Goal: Information Seeking & Learning: Compare options

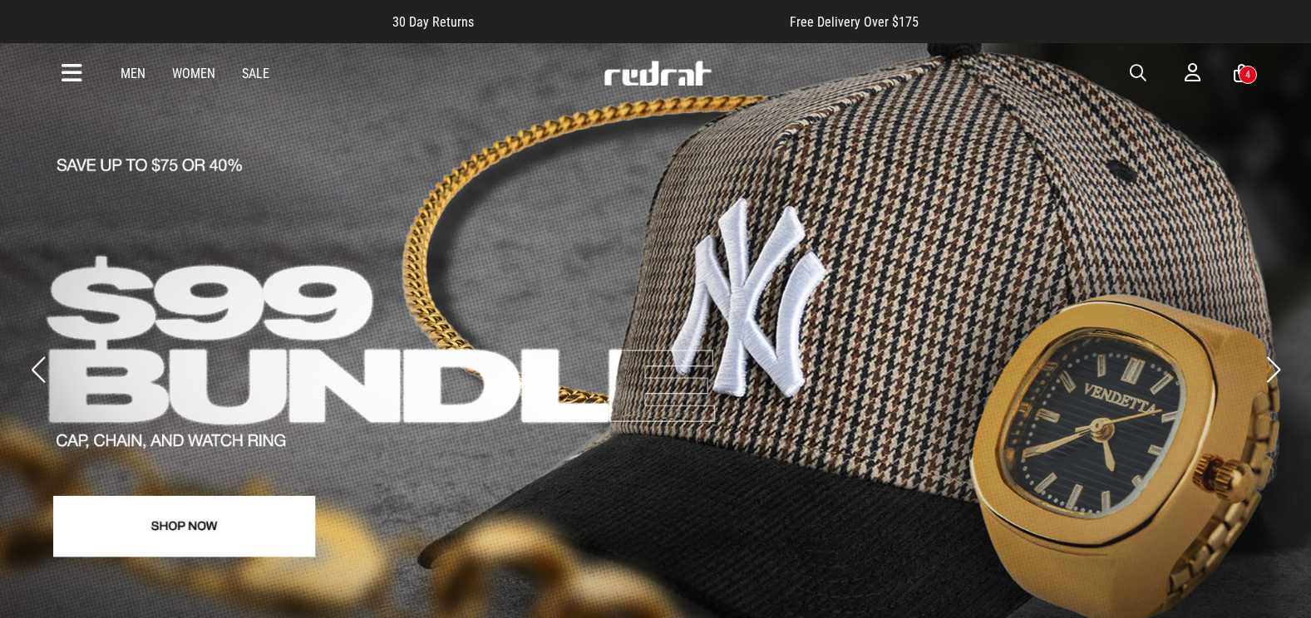
click at [67, 72] on icon at bounding box center [72, 73] width 21 height 27
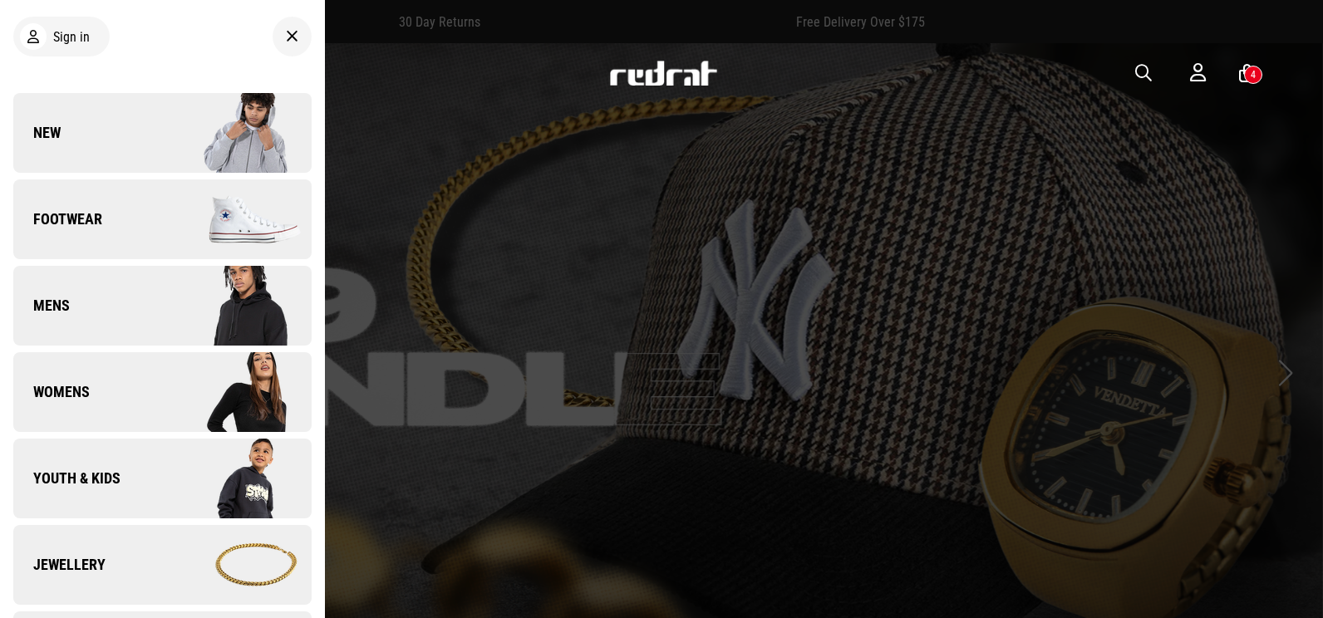
click at [123, 121] on link "New" at bounding box center [162, 133] width 298 height 80
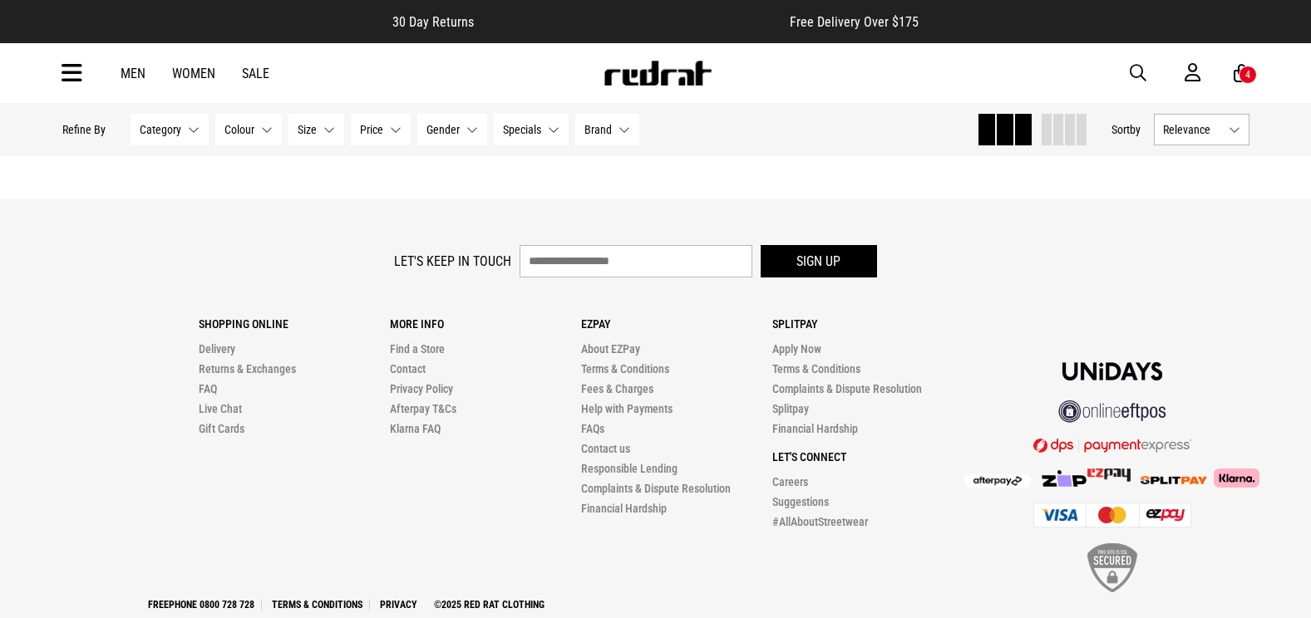
scroll to position [5237, 0]
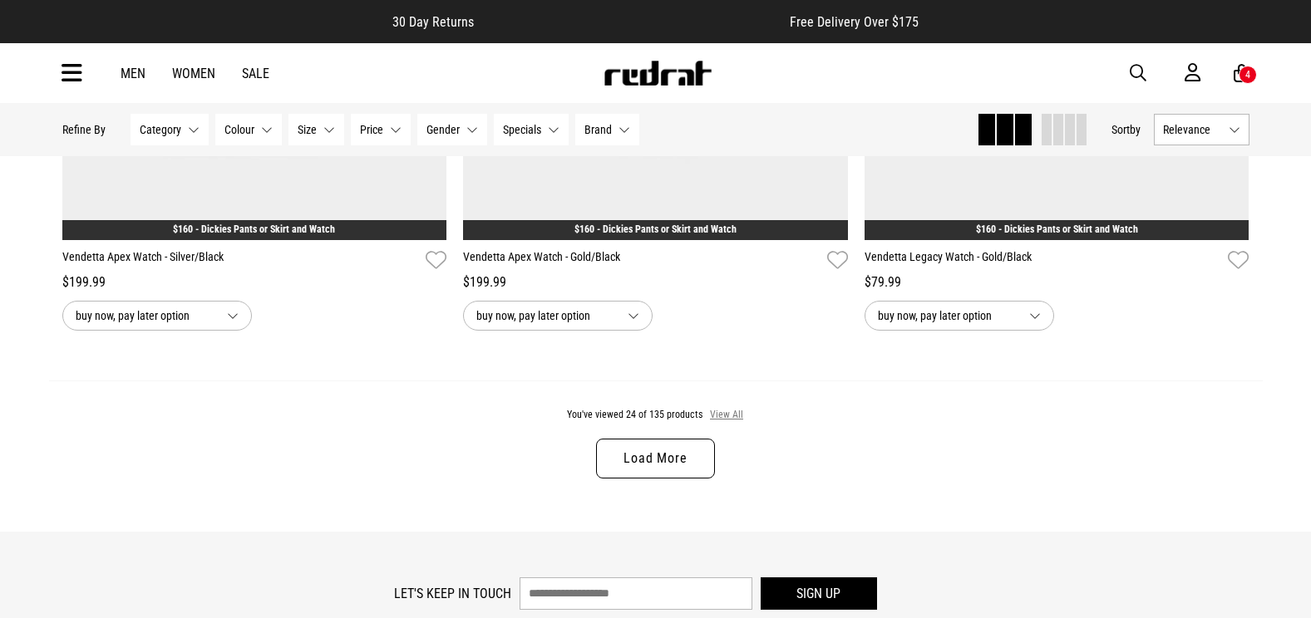
drag, startPoint x: 735, startPoint y: 417, endPoint x: 768, endPoint y: 416, distance: 33.3
click at [734, 416] on button "View All" at bounding box center [726, 415] width 35 height 15
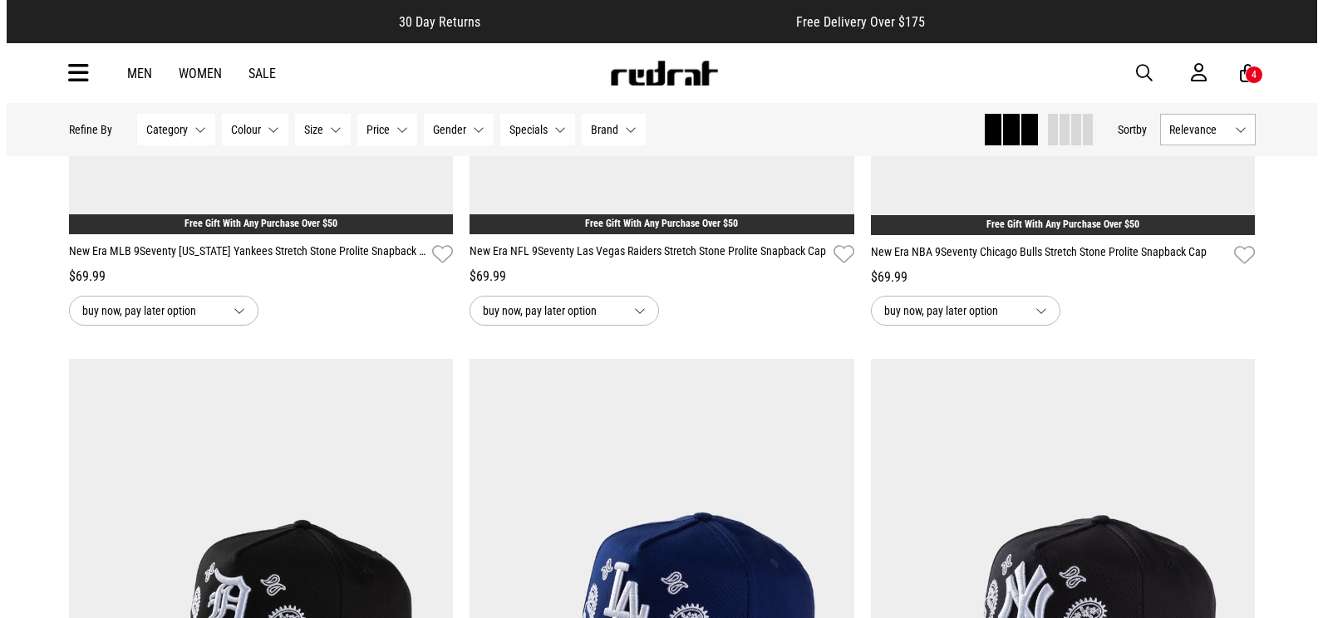
scroll to position [6982, 0]
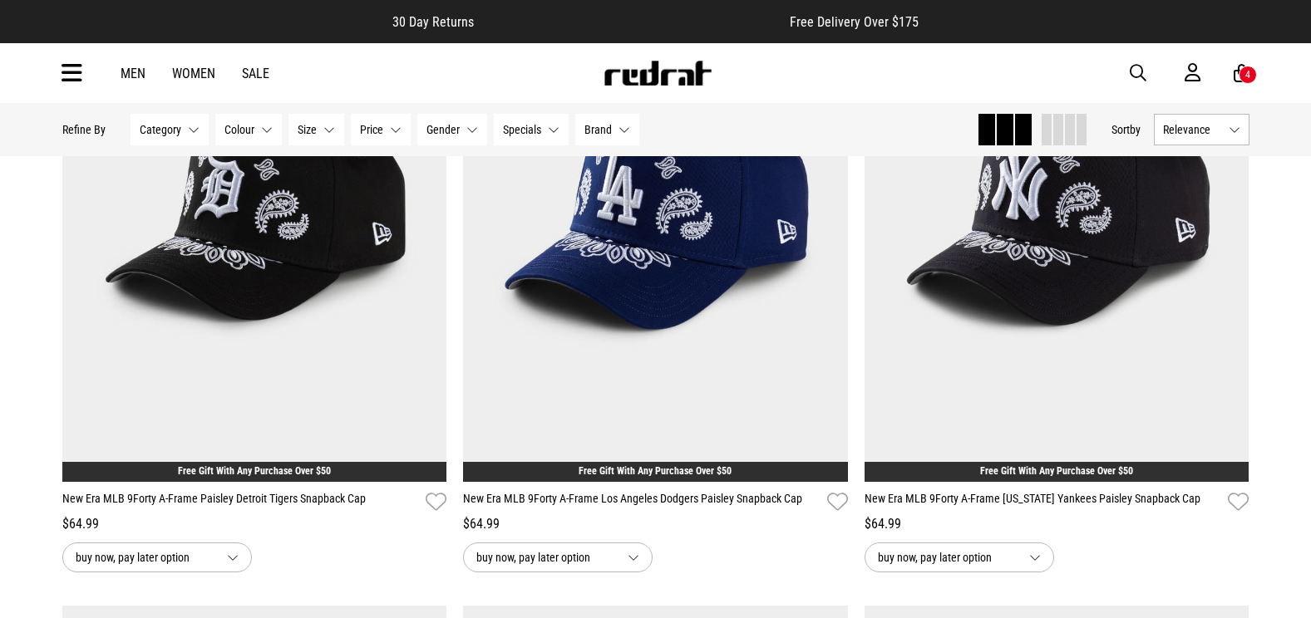
click at [1139, 76] on span "button" at bounding box center [1138, 73] width 17 height 20
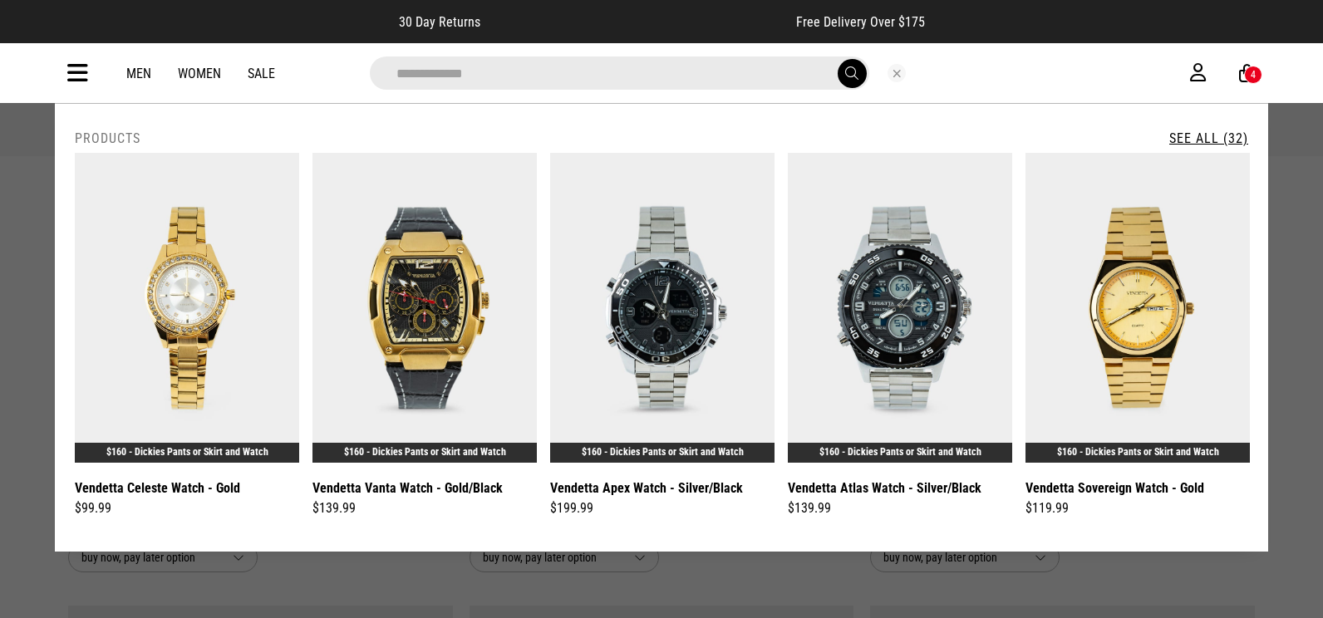
type input "**********"
click at [1240, 136] on link "See All (32)" at bounding box center [1209, 139] width 79 height 16
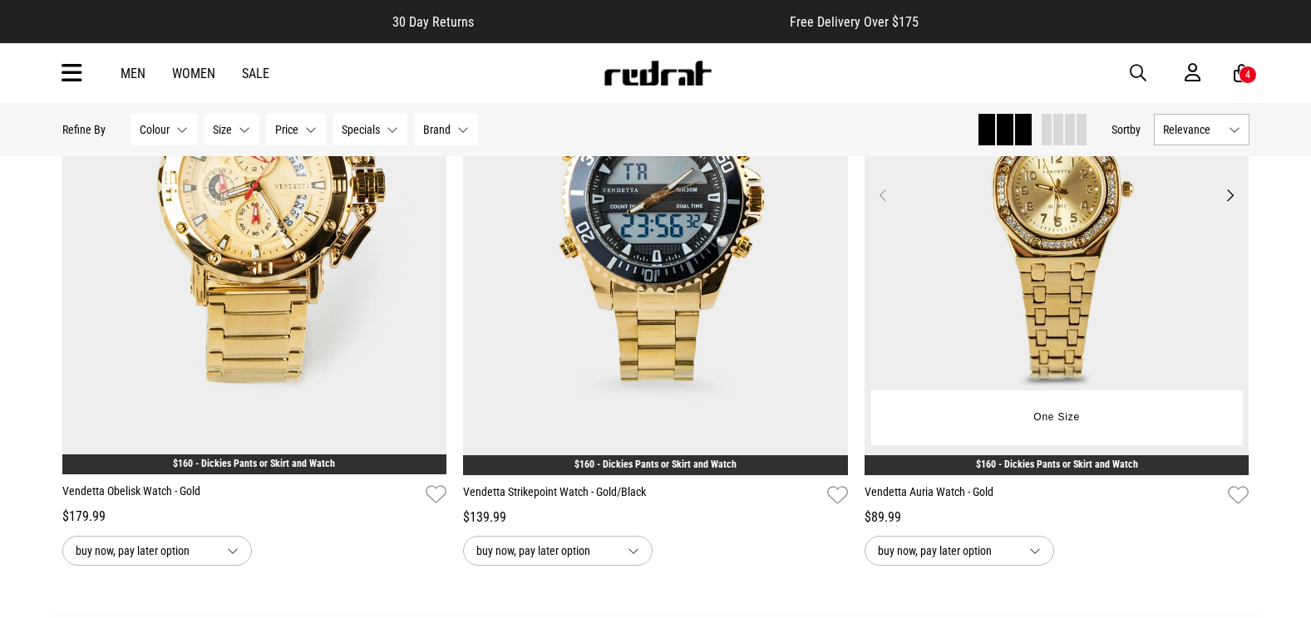
scroll to position [5070, 0]
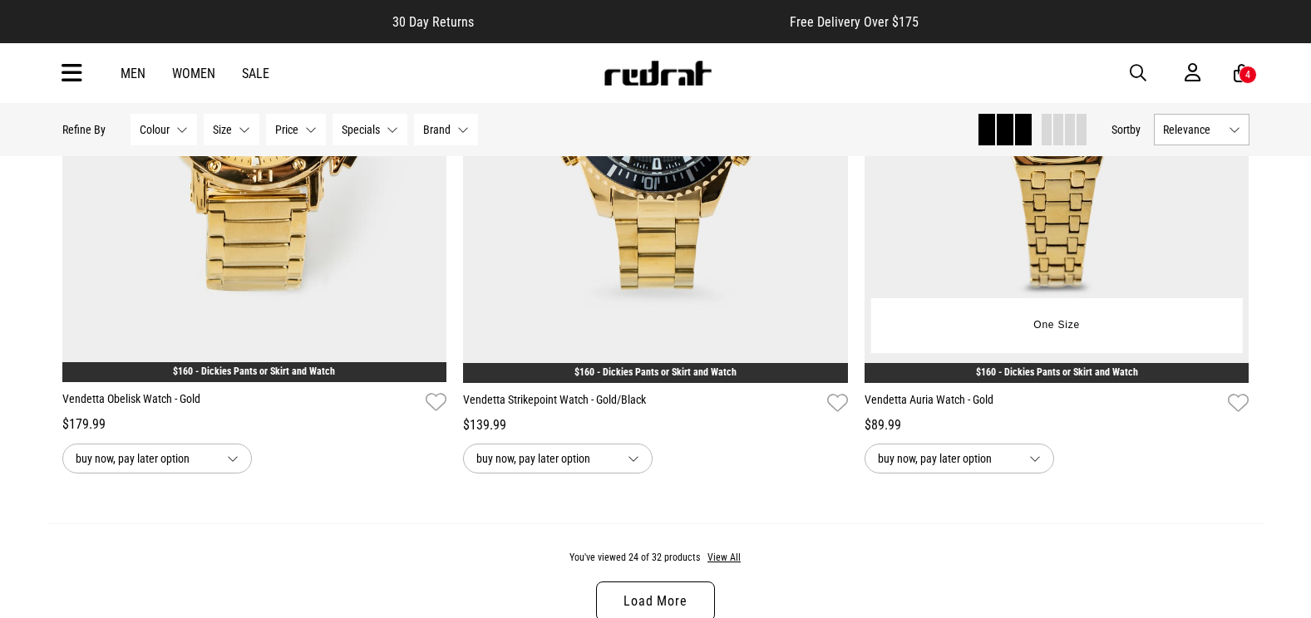
click at [1063, 210] on img at bounding box center [1056, 113] width 385 height 539
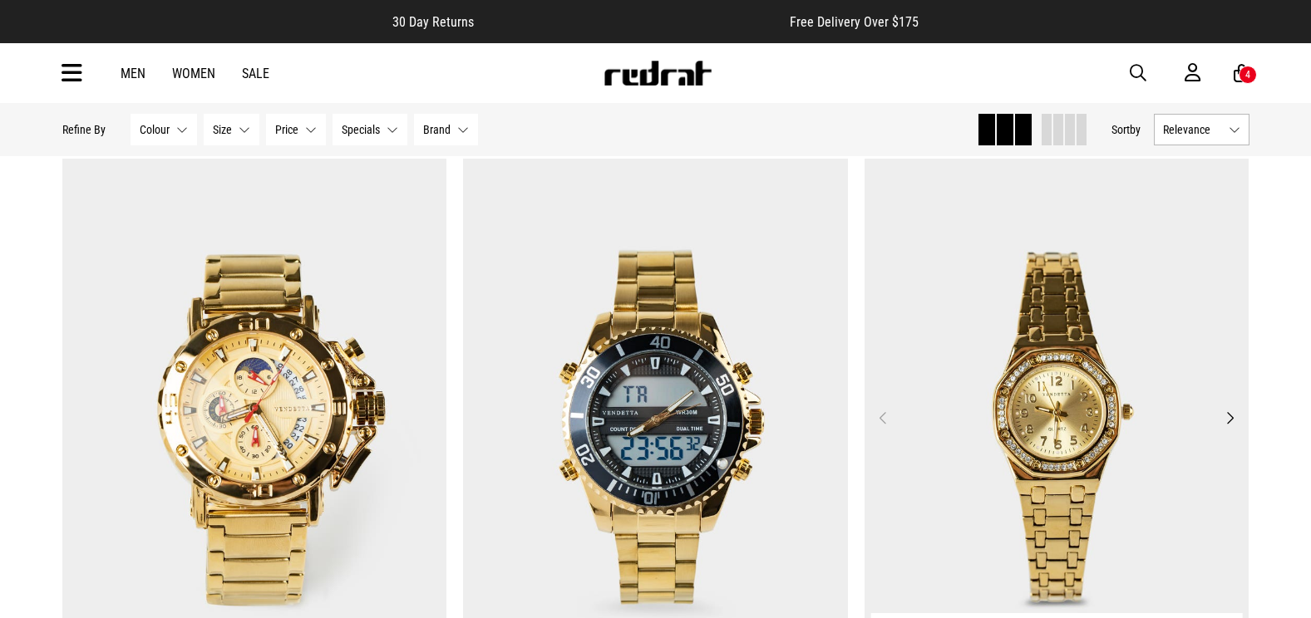
scroll to position [4922, 0]
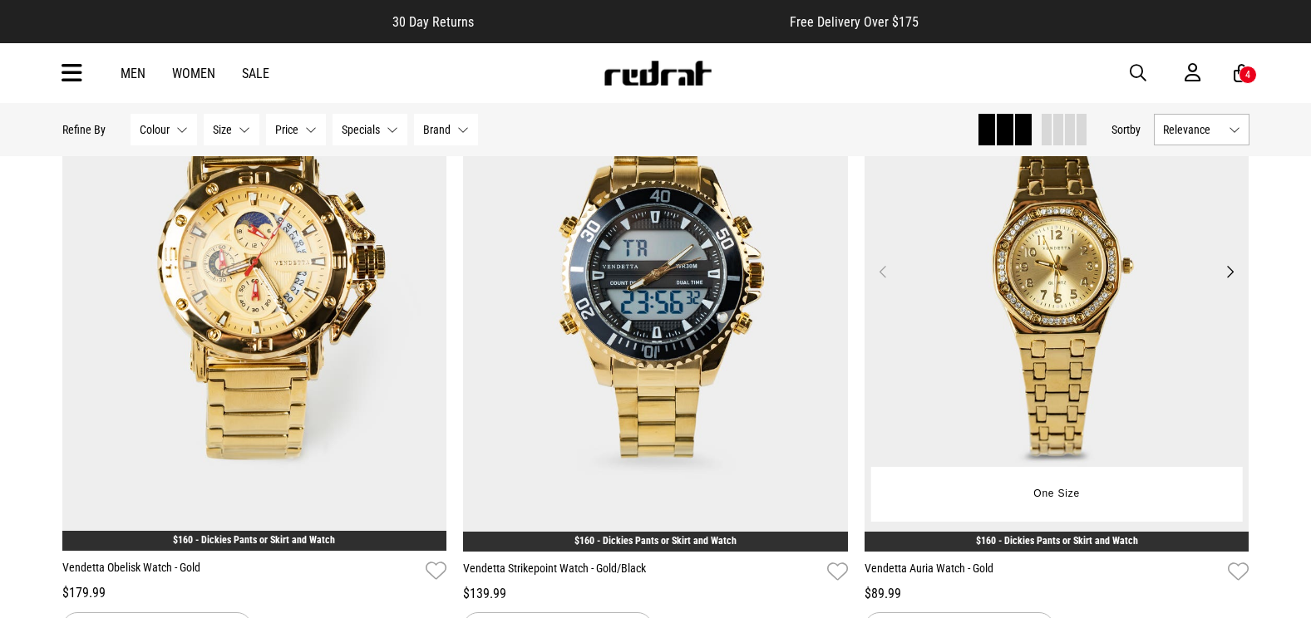
click at [1120, 338] on img at bounding box center [1056, 281] width 385 height 539
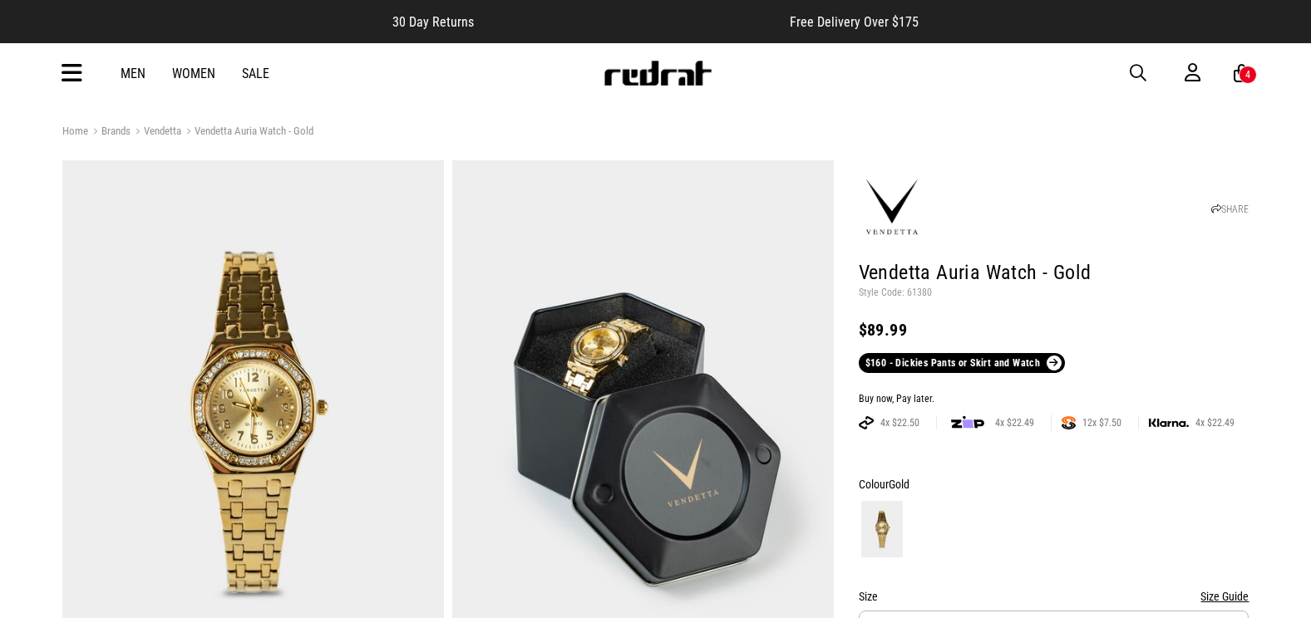
click at [923, 297] on p "Style Code: 61380" at bounding box center [1054, 293] width 391 height 13
copy p "61380"
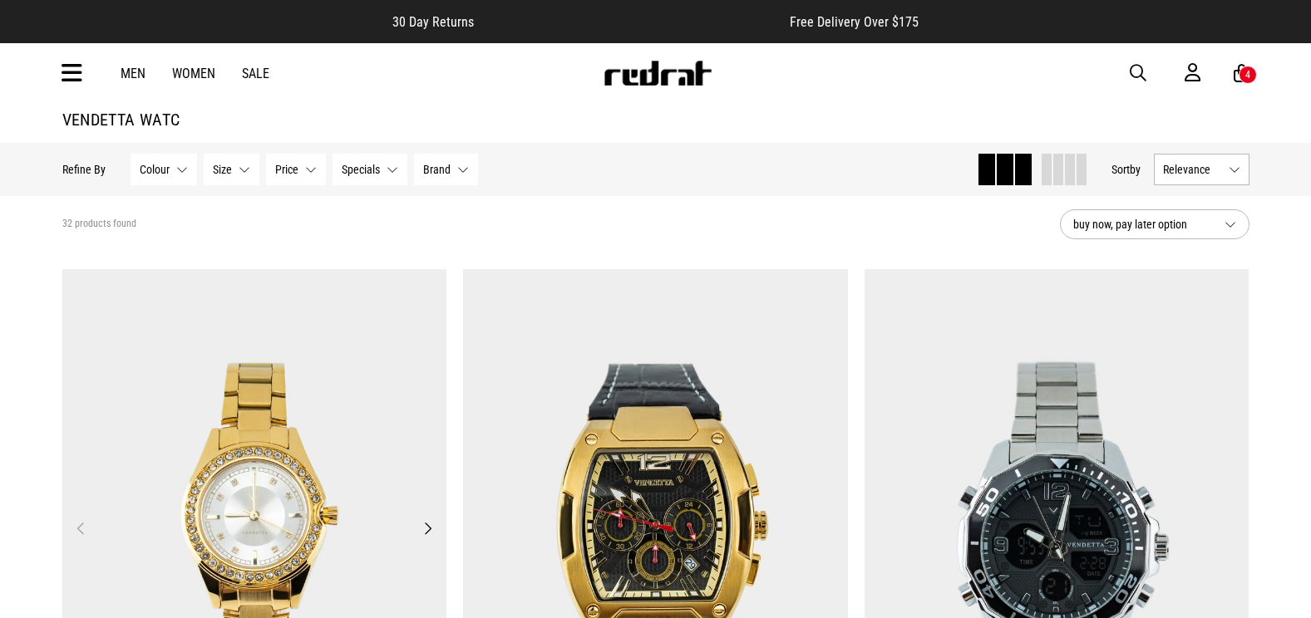
scroll to position [181, 0]
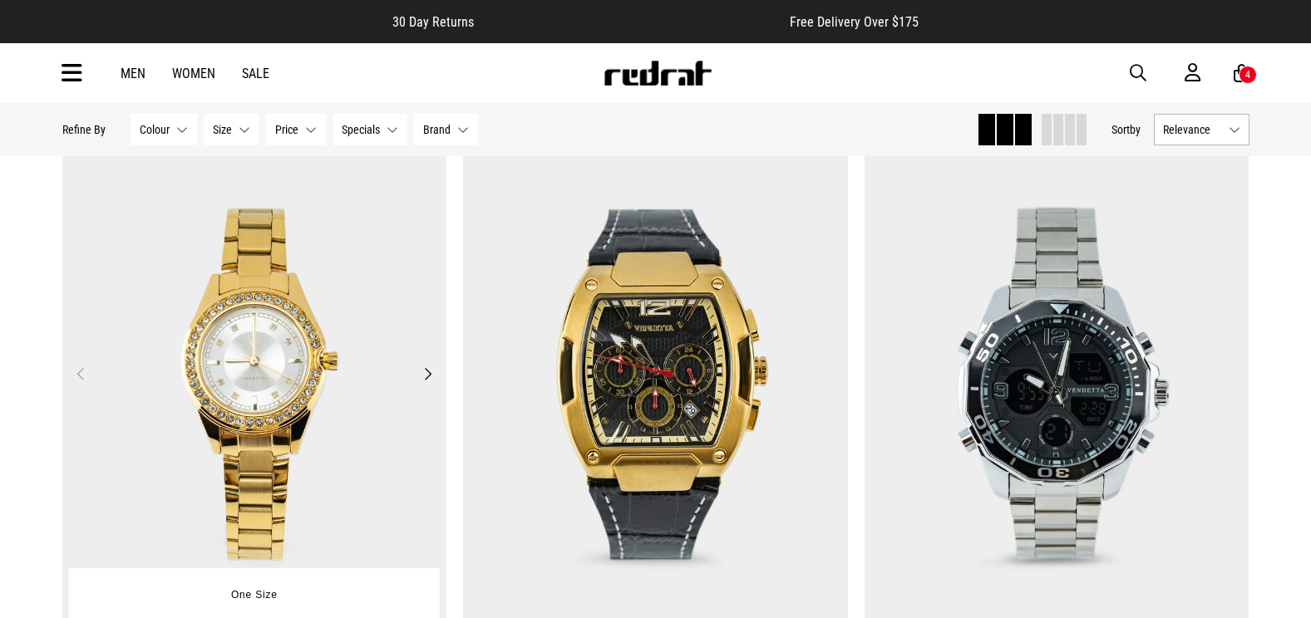
click at [278, 331] on img at bounding box center [254, 384] width 385 height 539
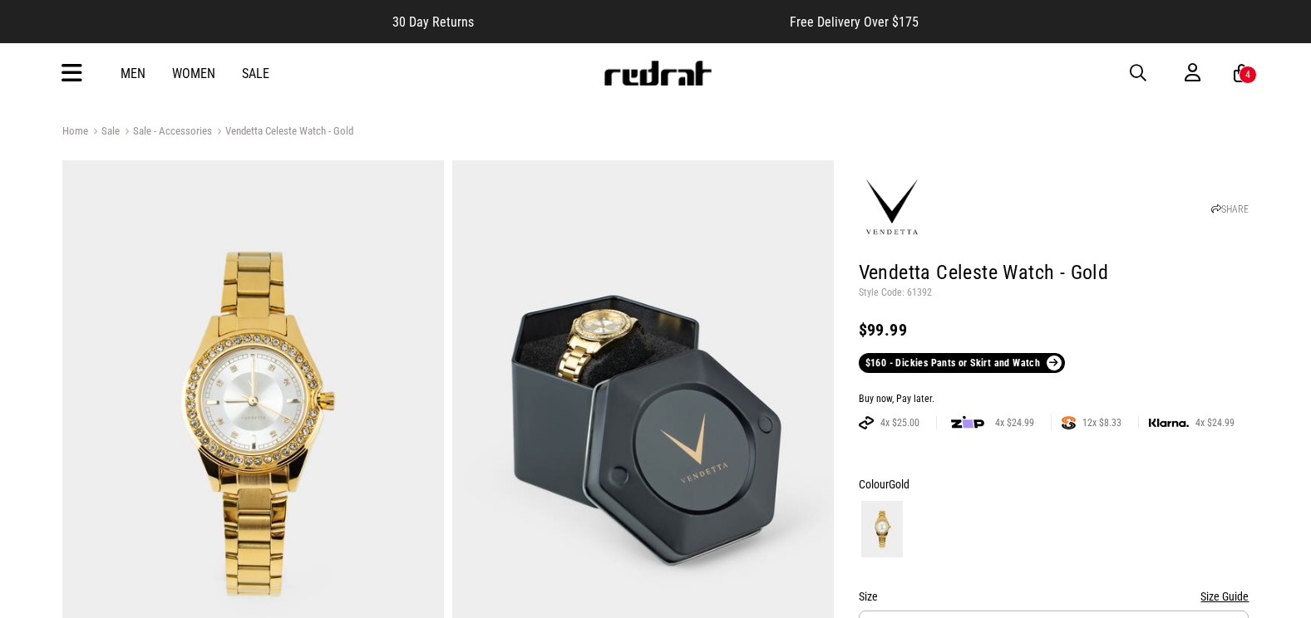
click at [920, 292] on p "Style Code: 61392" at bounding box center [1054, 293] width 391 height 13
copy p "61392"
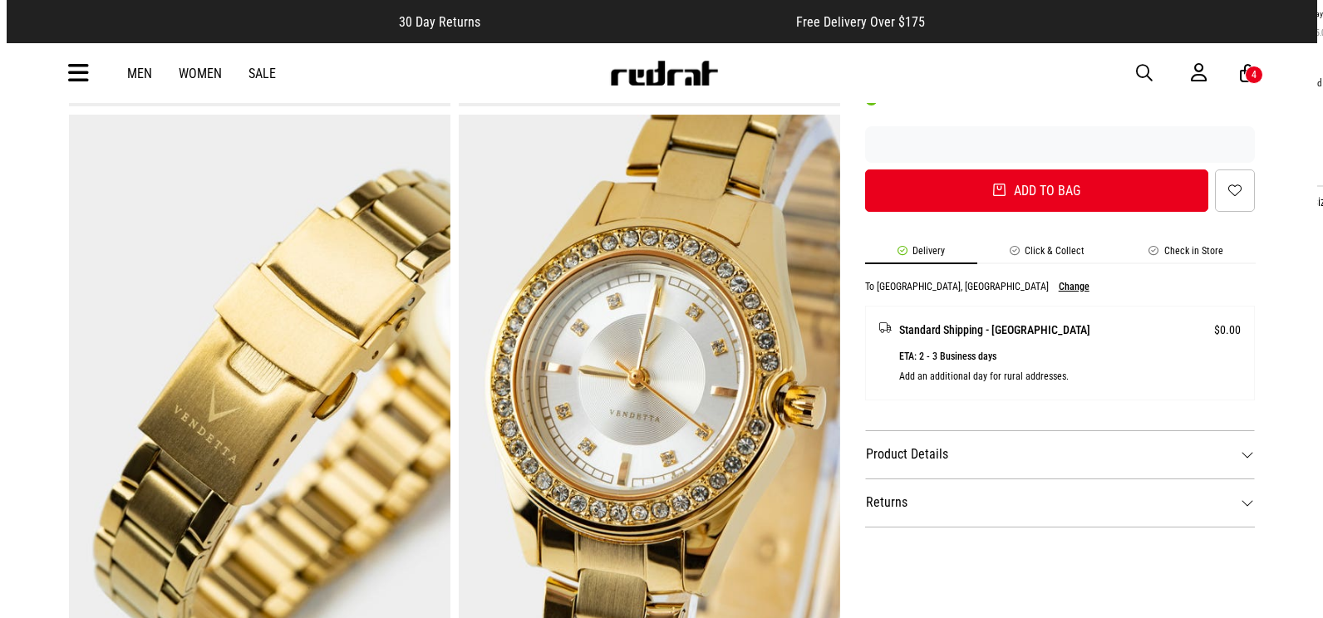
scroll to position [582, 0]
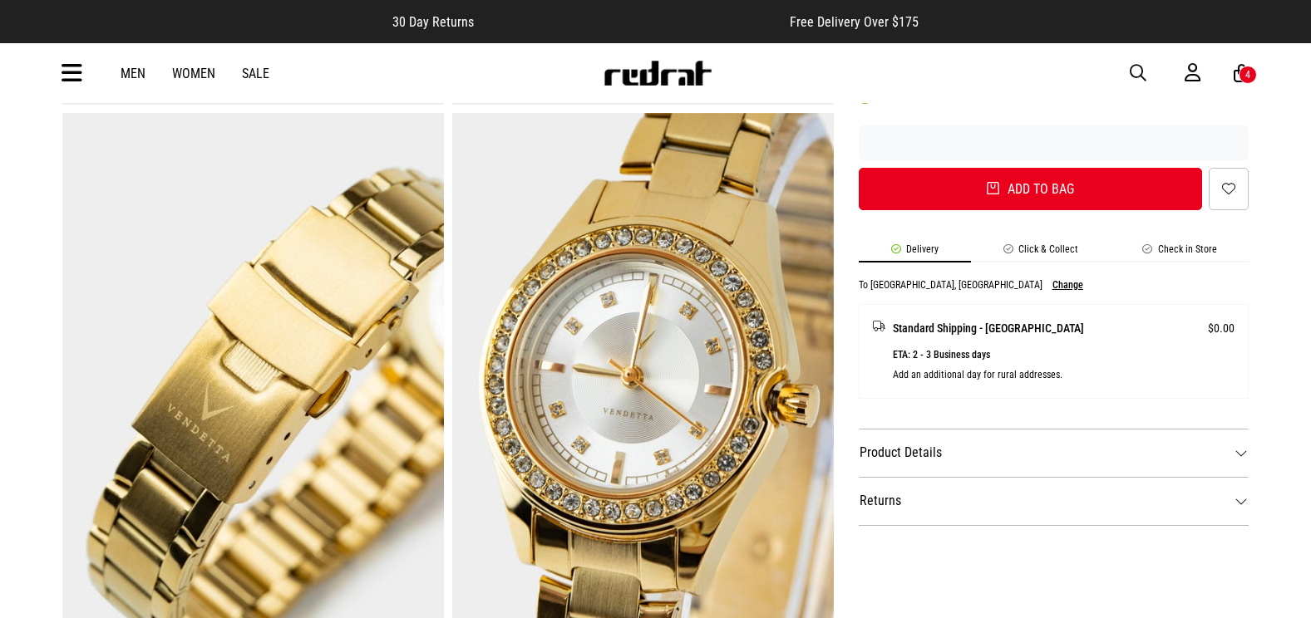
click at [1139, 73] on span "button" at bounding box center [1138, 73] width 17 height 20
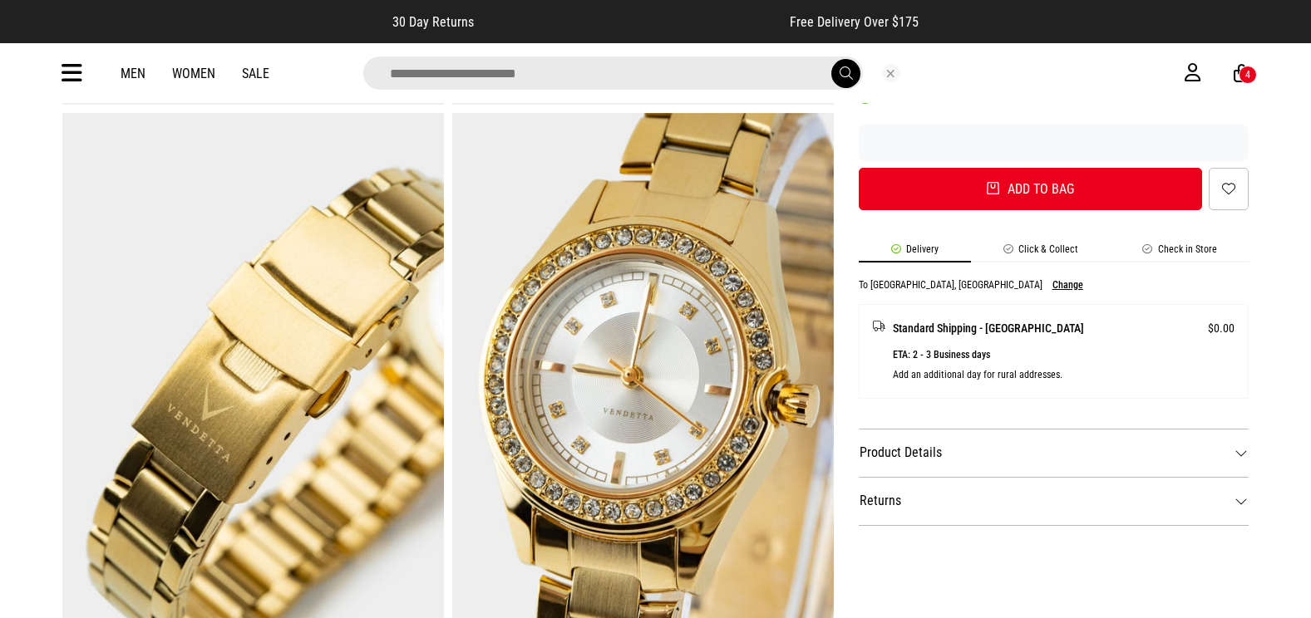
click at [670, 72] on input "search" at bounding box center [613, 73] width 500 height 33
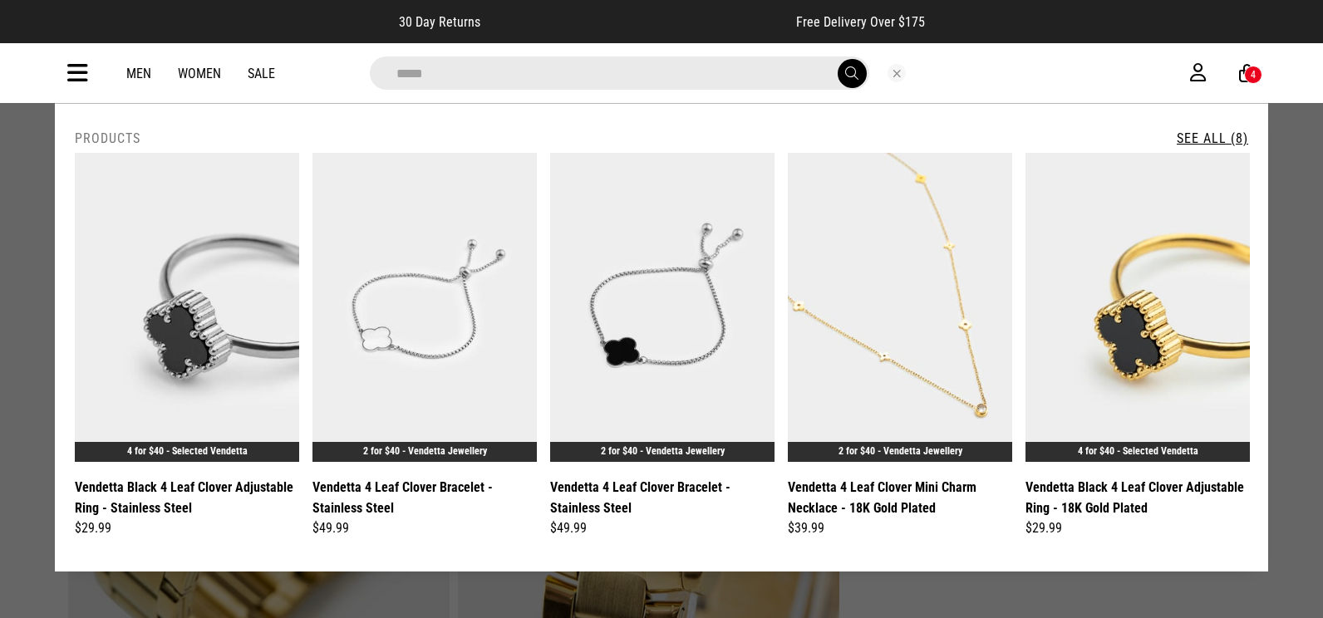
type input "*****"
click at [846, 68] on span "submit" at bounding box center [851, 74] width 13 height 16
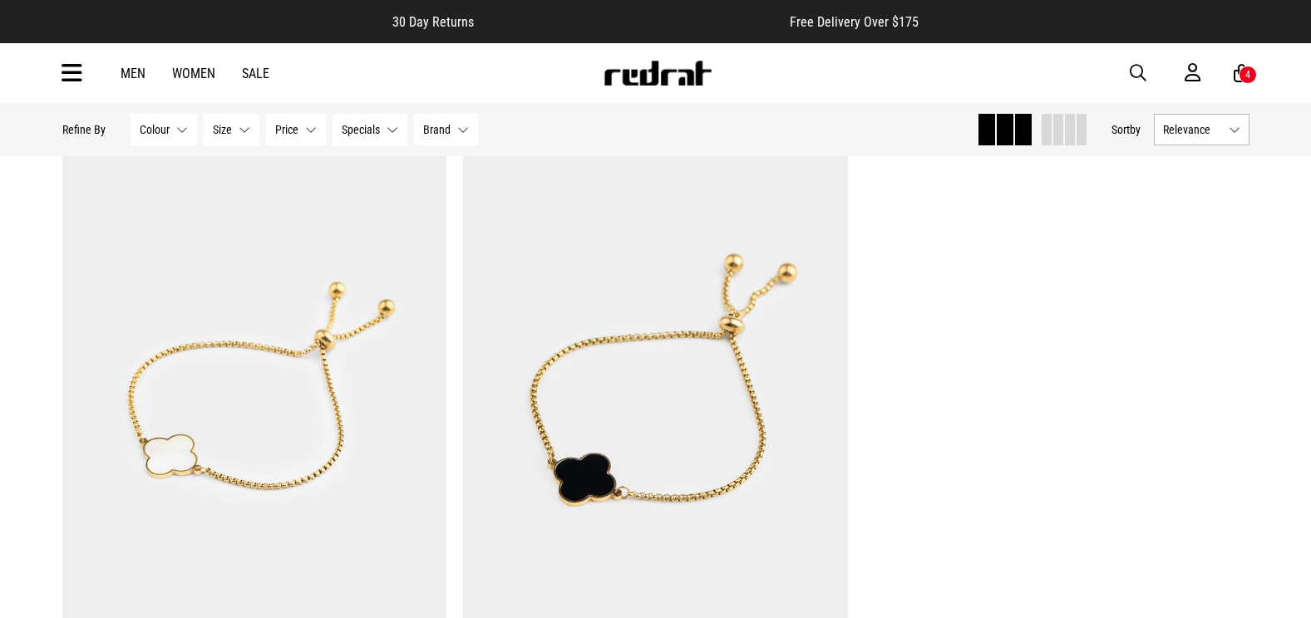
scroll to position [1496, 0]
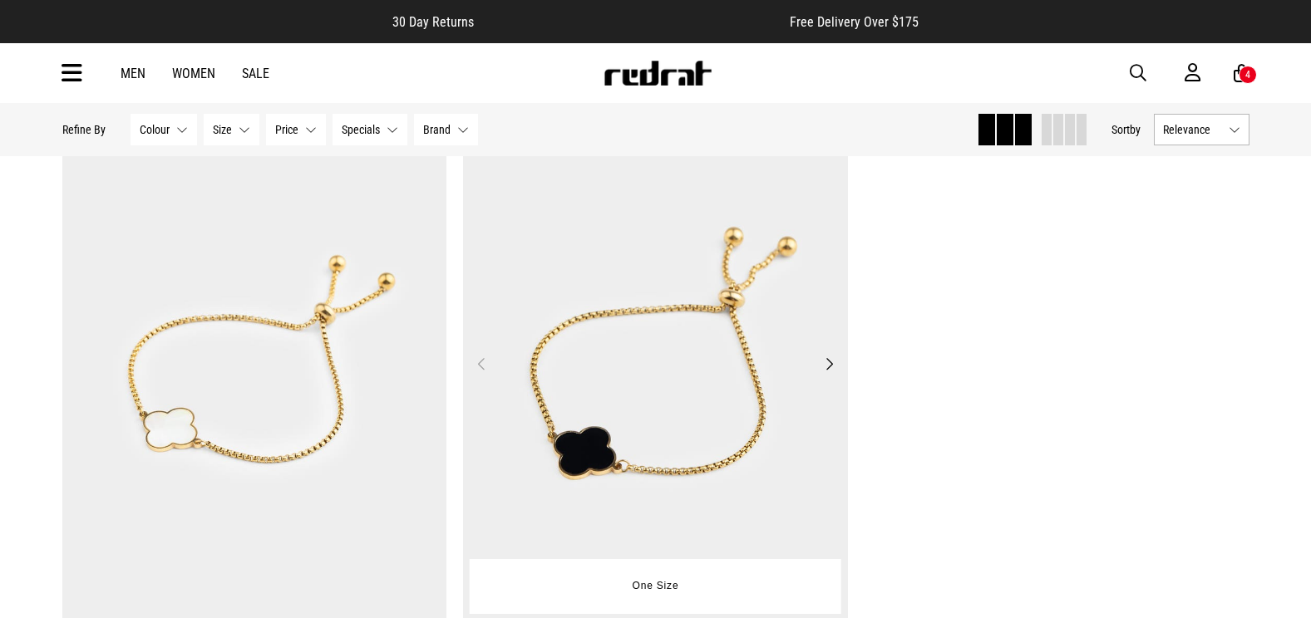
click at [631, 397] on img at bounding box center [655, 374] width 385 height 539
